Goal: Task Accomplishment & Management: Use online tool/utility

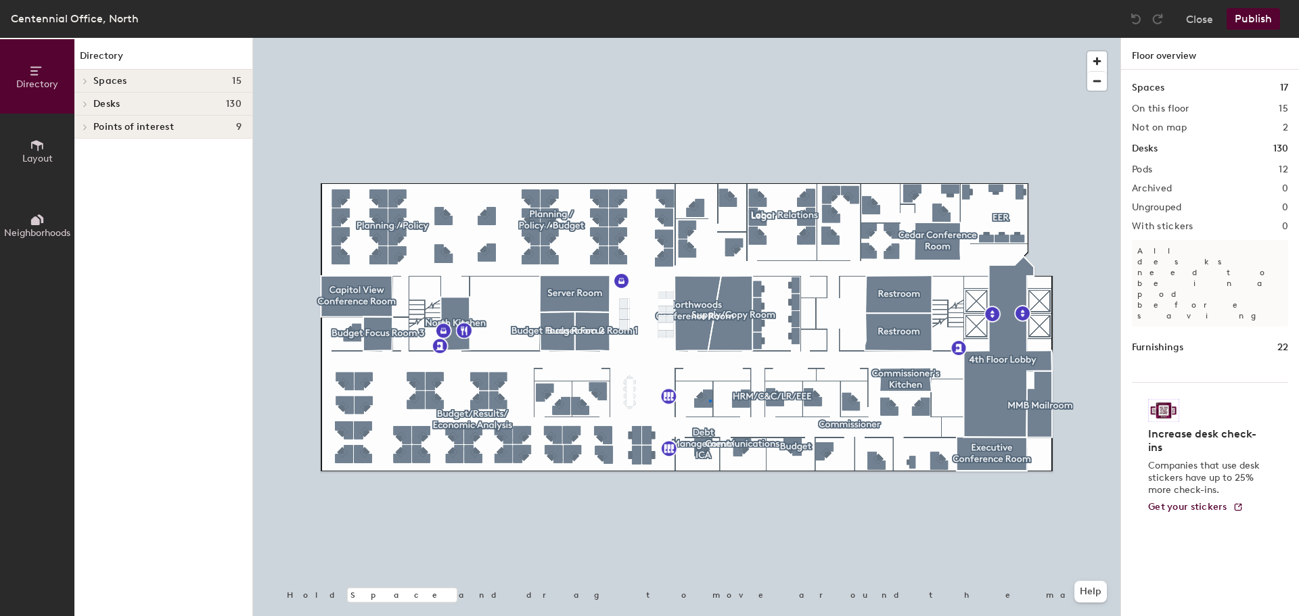
click at [709, 38] on div at bounding box center [686, 38] width 867 height 0
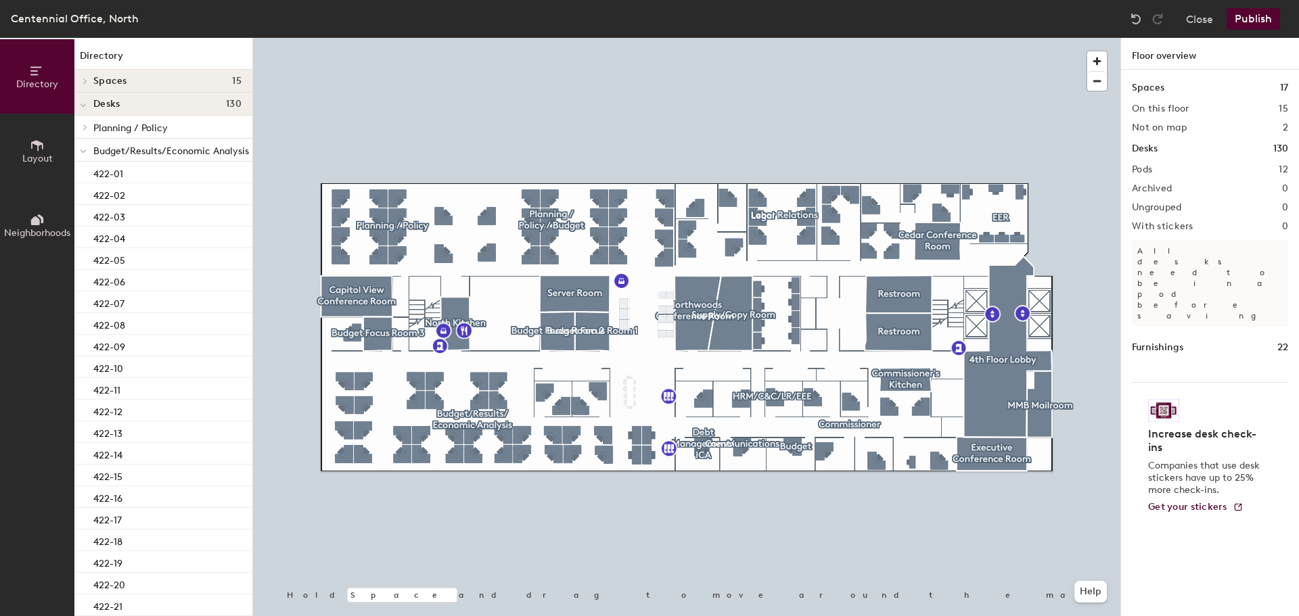
click at [1256, 26] on button "Publish" at bounding box center [1252, 19] width 53 height 22
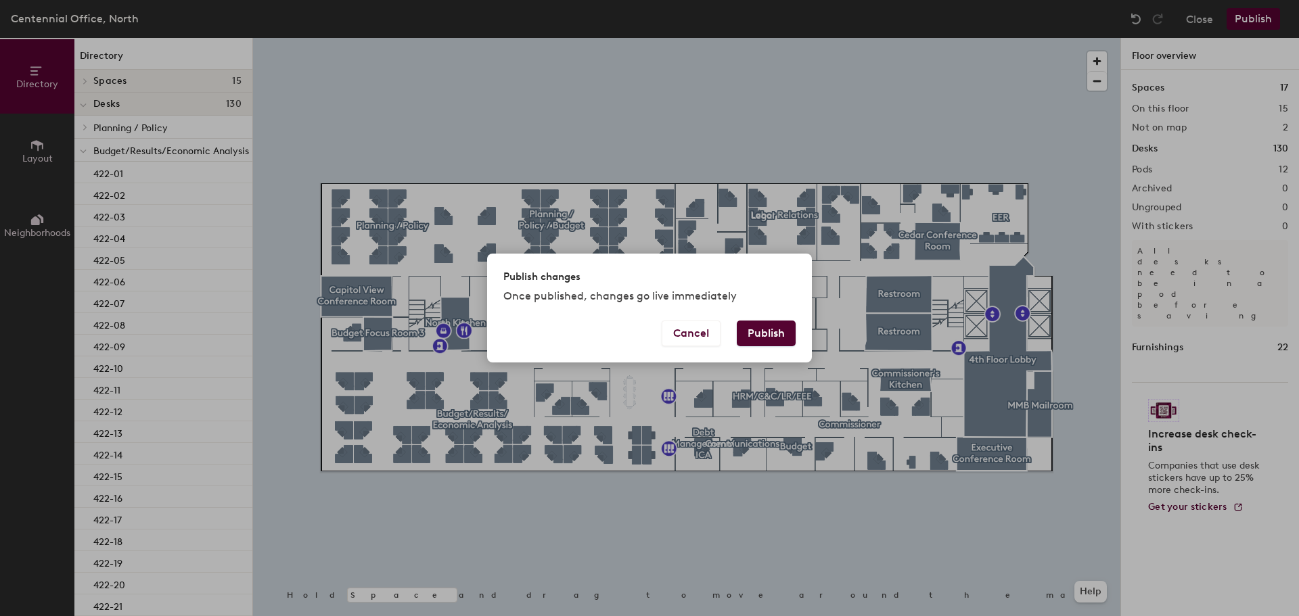
click at [783, 328] on button "Publish" at bounding box center [766, 334] width 59 height 26
